Goal: Use online tool/utility

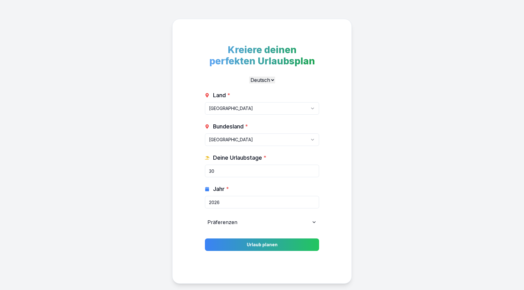
select select "de"
select select "DE"
select select "de"
select select "DE"
click at [271, 237] on form "Land * [GEOGRAPHIC_DATA] [GEOGRAPHIC_DATA] [GEOGRAPHIC_DATA] [GEOGRAPHIC_DATA] …" at bounding box center [262, 171] width 114 height 160
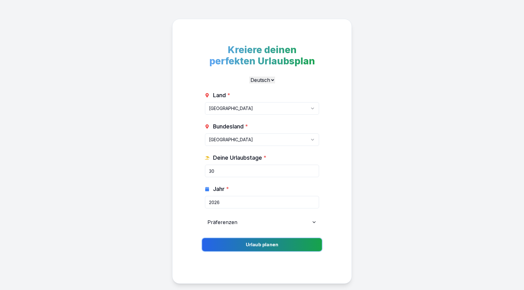
click at [271, 239] on button "Urlaub planen" at bounding box center [262, 244] width 120 height 13
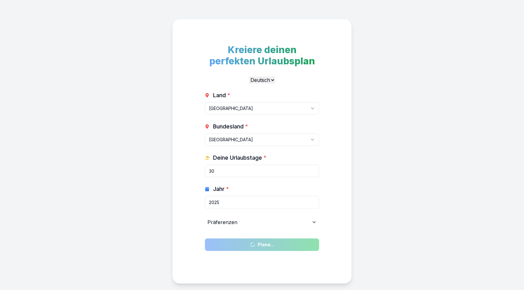
type input "2025"
click at [313, 202] on input "2025" at bounding box center [262, 202] width 114 height 12
click at [209, 171] on input "30" at bounding box center [262, 170] width 114 height 12
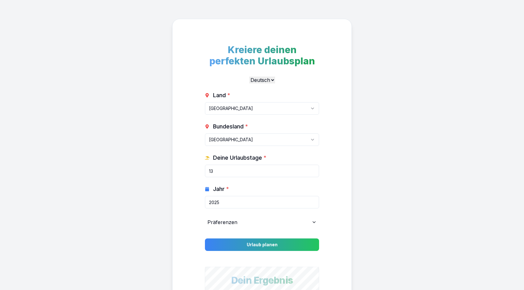
type input "13"
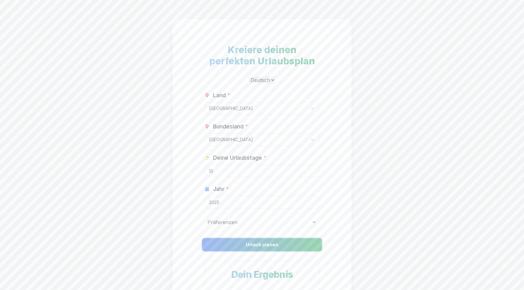
click at [242, 243] on button "Urlaub planen" at bounding box center [262, 244] width 120 height 13
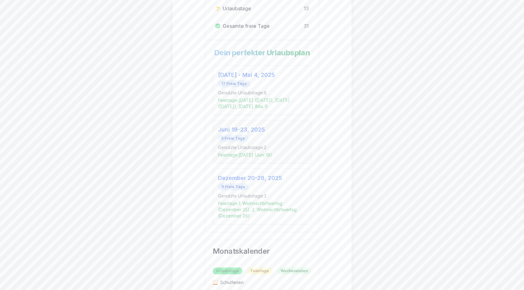
scroll to position [405, 0]
